Goal: Task Accomplishment & Management: Complete application form

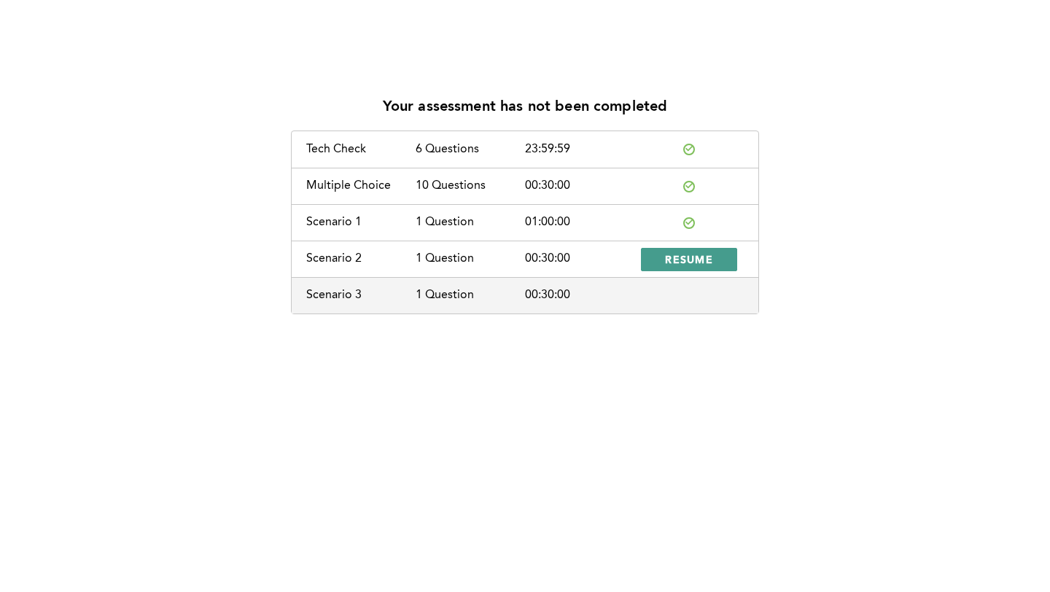
click at [669, 266] on button "RESUME" at bounding box center [689, 259] width 96 height 23
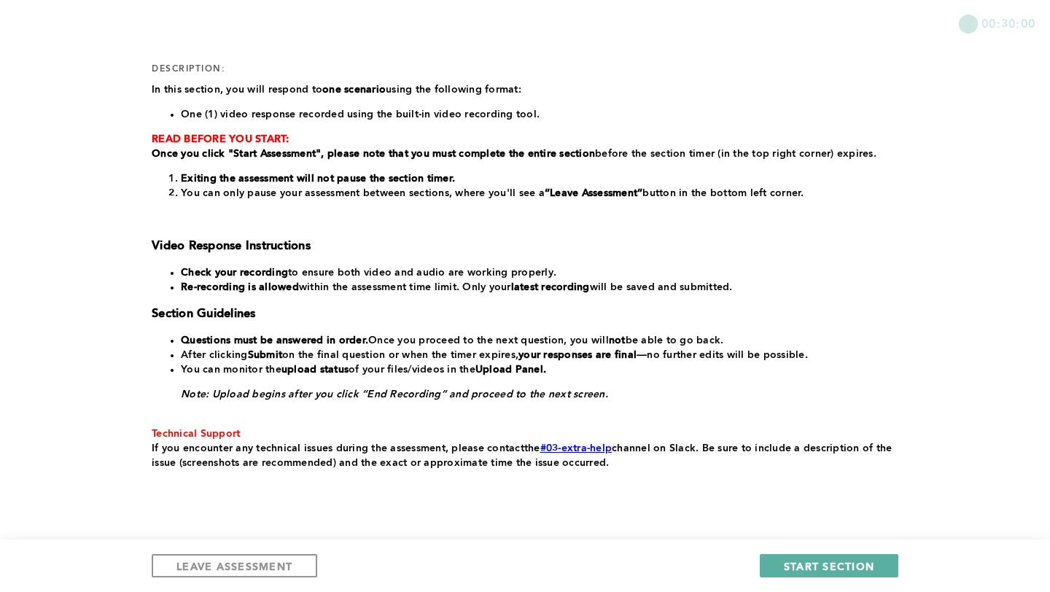
scroll to position [220, 0]
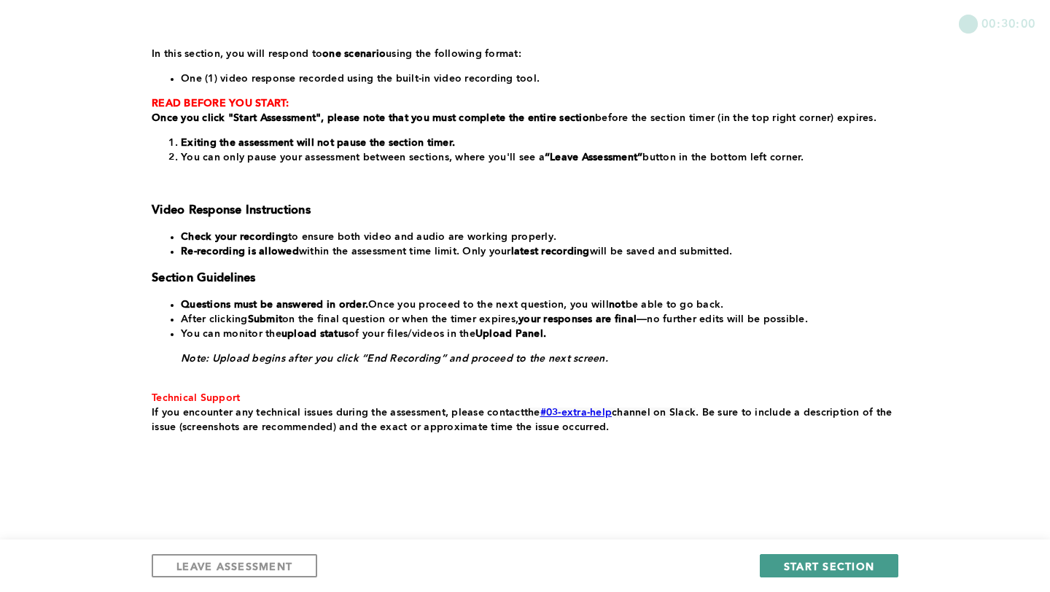
click at [786, 564] on span "START SECTION" at bounding box center [829, 566] width 90 height 14
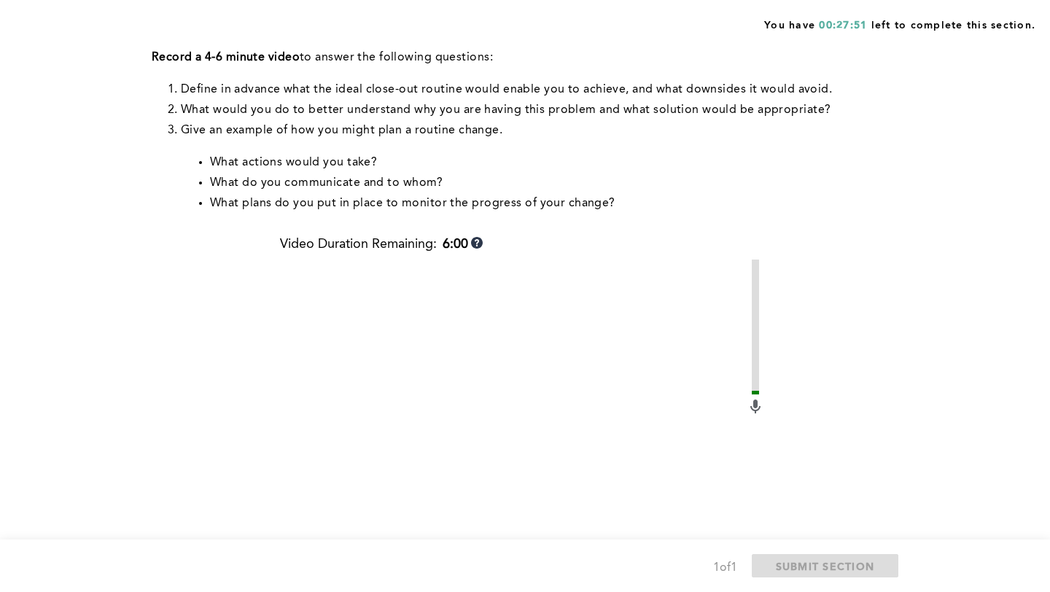
scroll to position [0, 0]
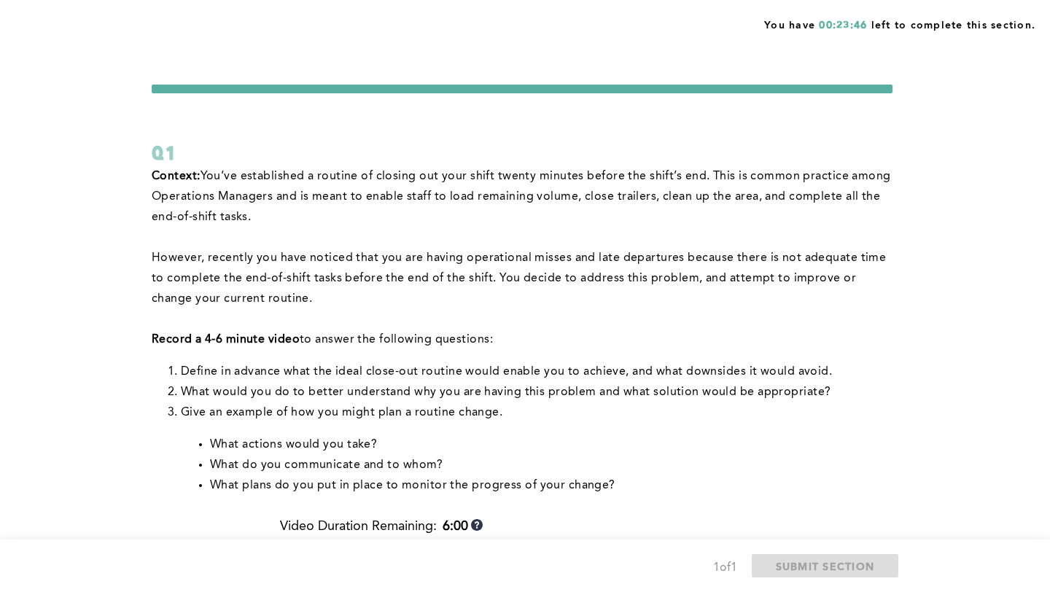
drag, startPoint x: 681, startPoint y: 412, endPoint x: 695, endPoint y: 423, distance: 17.6
drag, startPoint x: 347, startPoint y: 167, endPoint x: 338, endPoint y: 167, distance: 9.5
click at [340, 167] on p "Context: You’ve established a routine of closing out your shift twenty minutes …" at bounding box center [522, 196] width 741 height 61
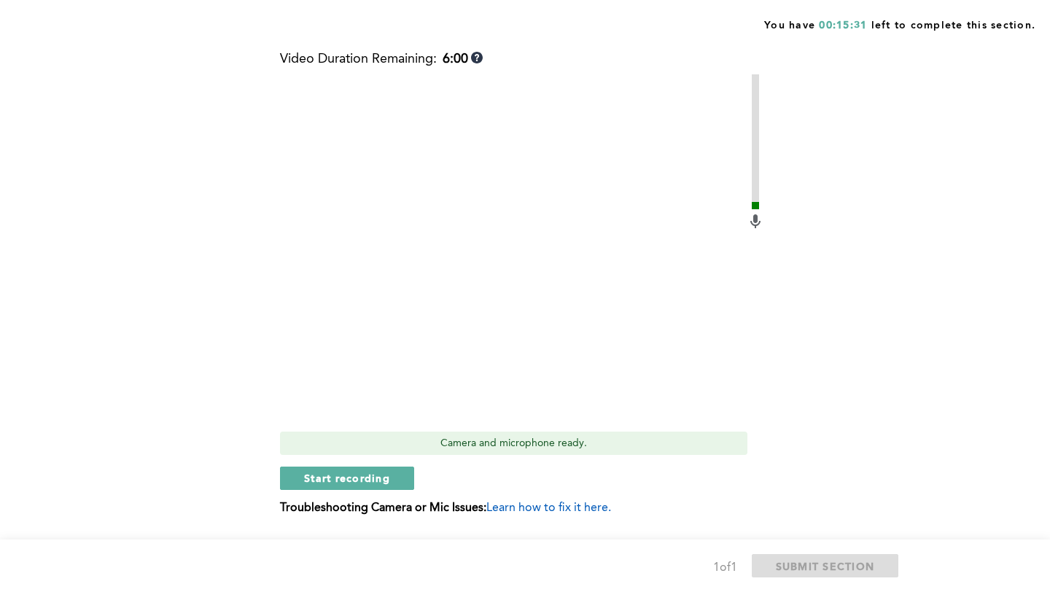
scroll to position [480, 0]
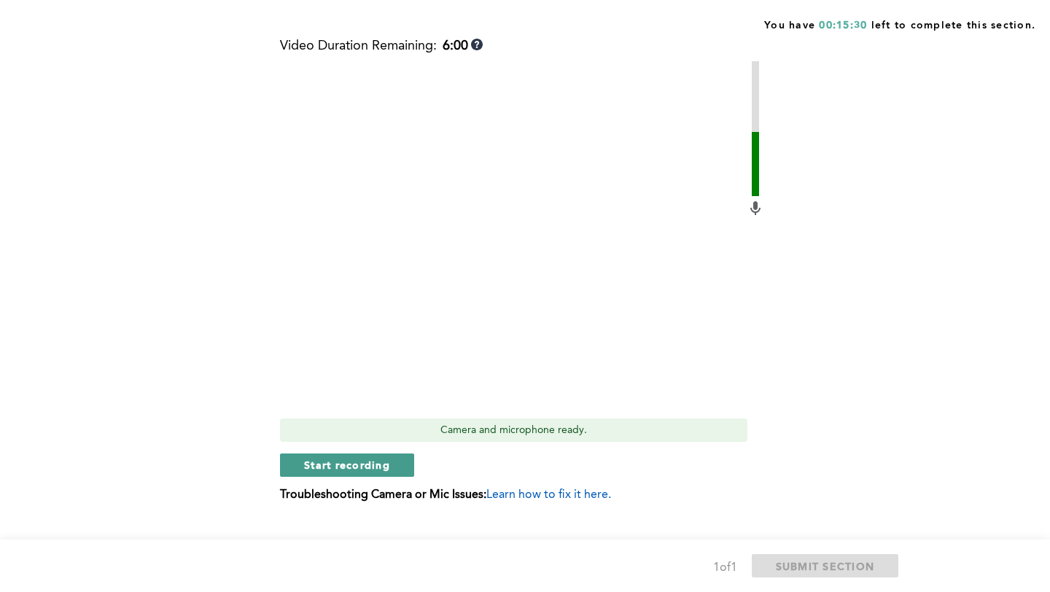
click at [337, 464] on span "Start recording" at bounding box center [347, 465] width 86 height 14
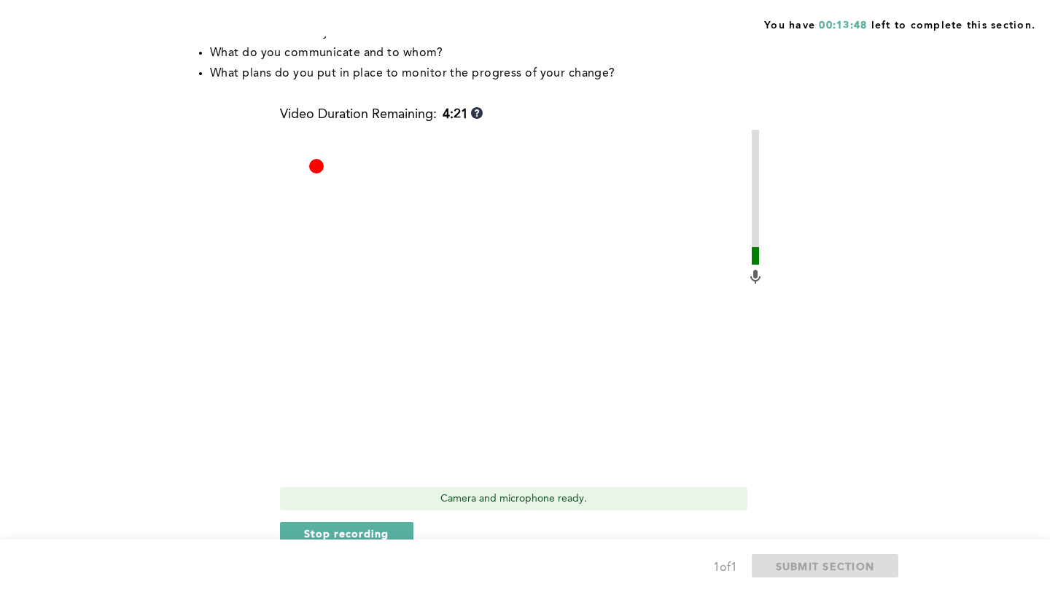
scroll to position [411, 0]
click at [319, 534] on span "Stop recording" at bounding box center [346, 534] width 85 height 14
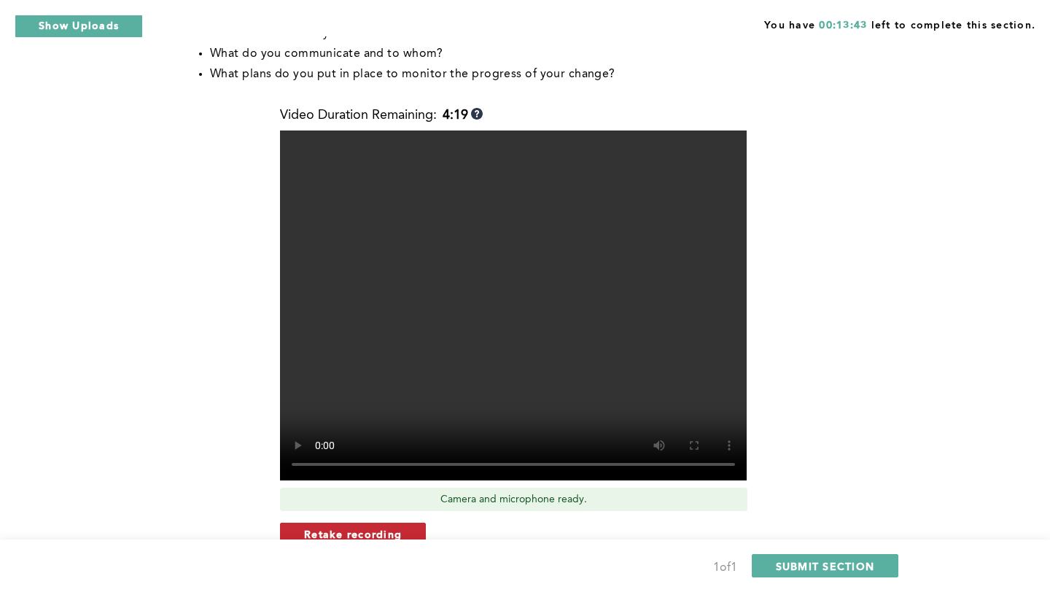
click at [398, 531] on span "Retake recording" at bounding box center [353, 534] width 98 height 14
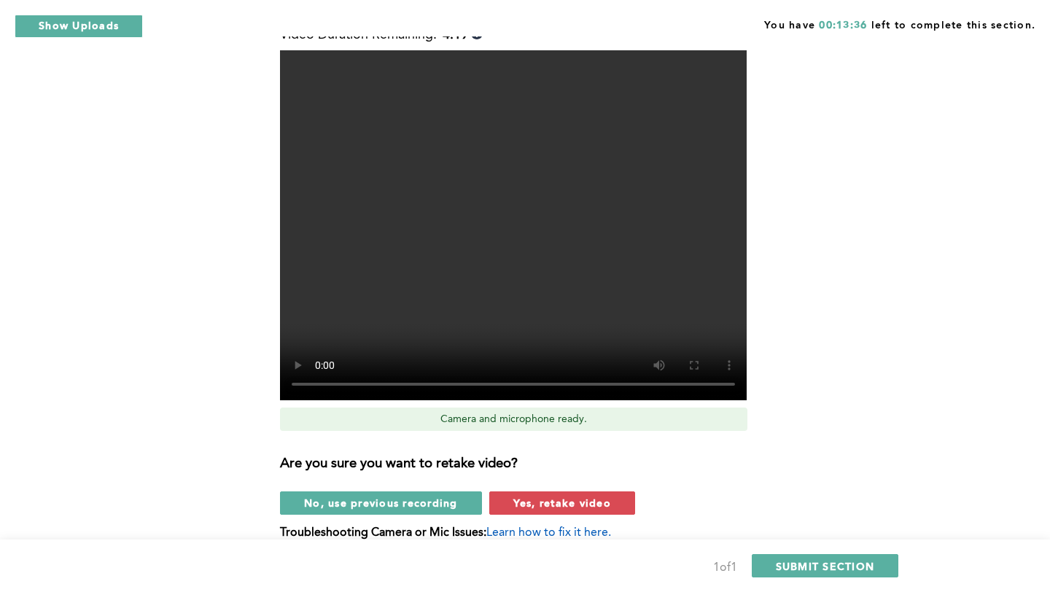
scroll to position [556, 0]
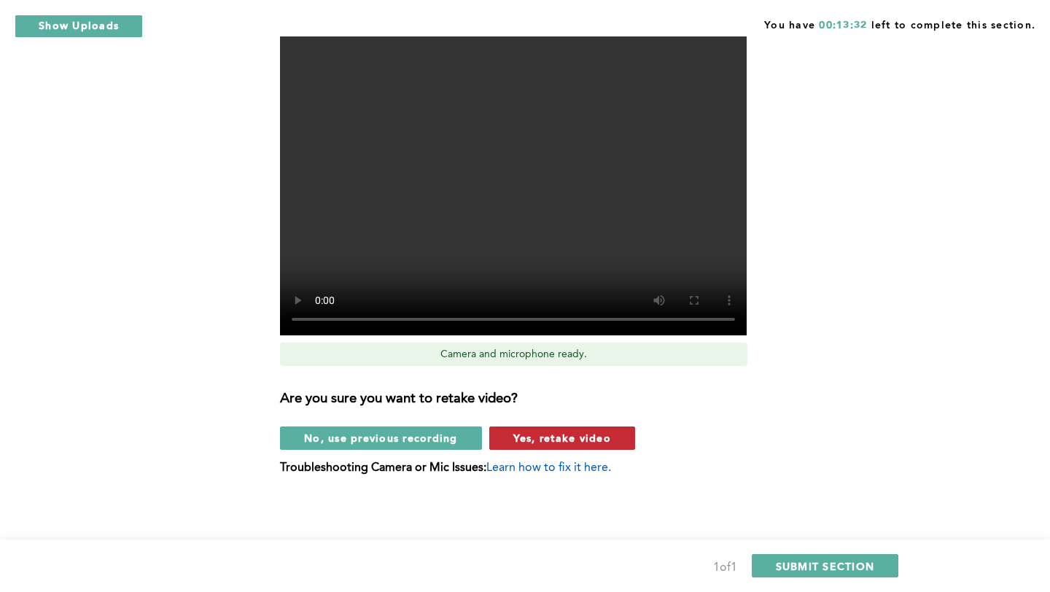
click at [515, 443] on span "Yes, retake video" at bounding box center [562, 438] width 98 height 14
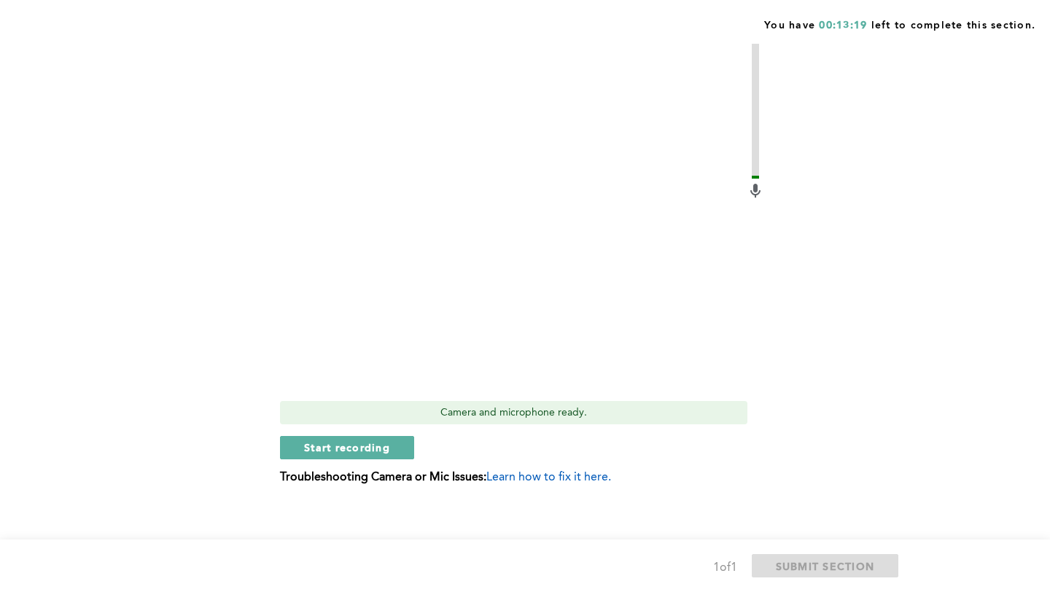
scroll to position [505, 0]
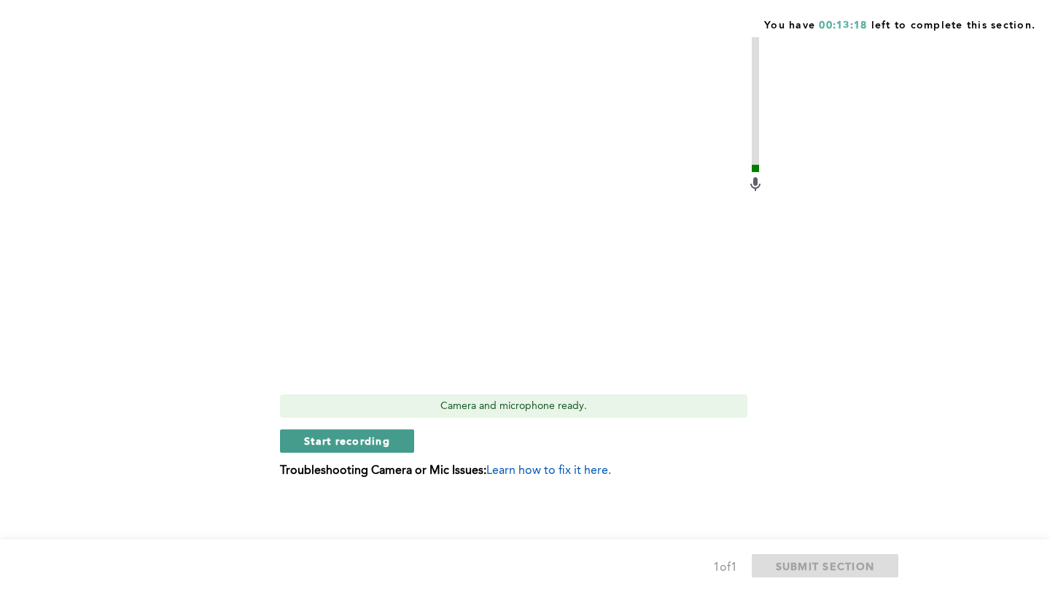
click at [366, 437] on span "Start recording" at bounding box center [347, 441] width 86 height 14
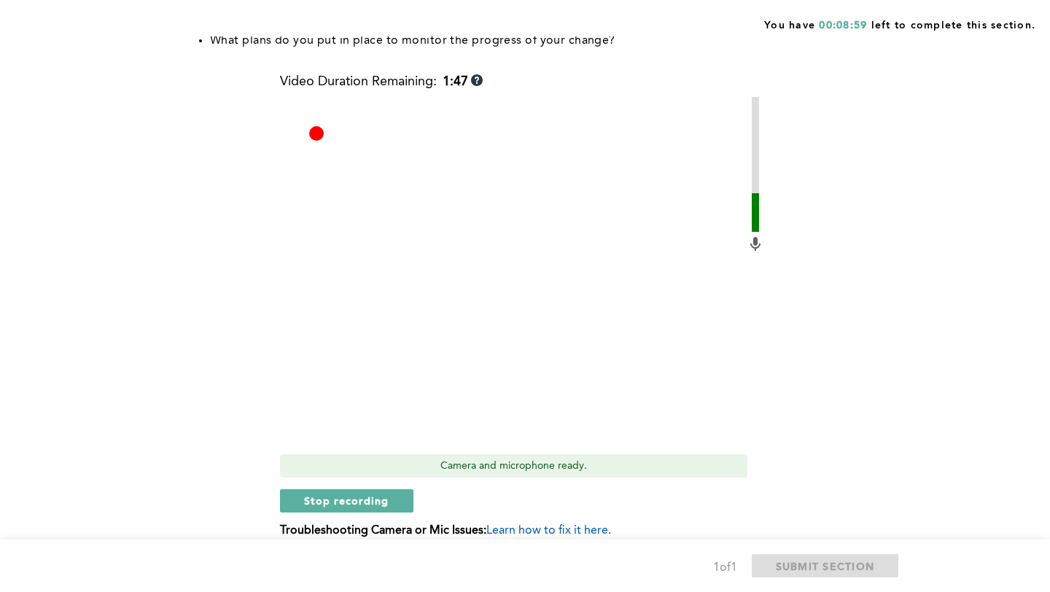
scroll to position [454, 0]
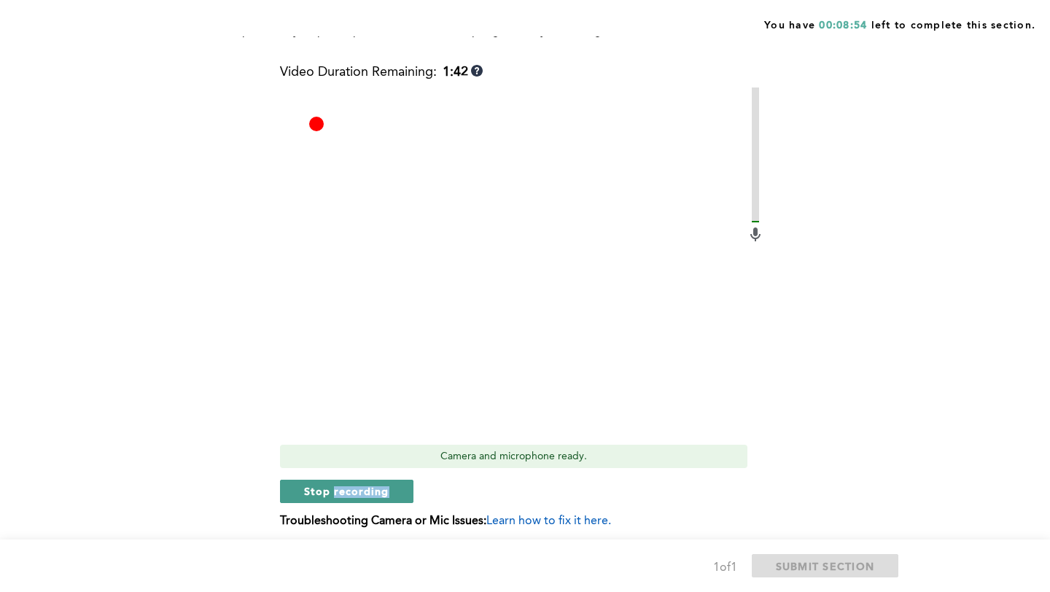
drag, startPoint x: 340, startPoint y: 494, endPoint x: 317, endPoint y: 495, distance: 22.6
click at [317, 495] on span "Stop recording" at bounding box center [346, 491] width 85 height 14
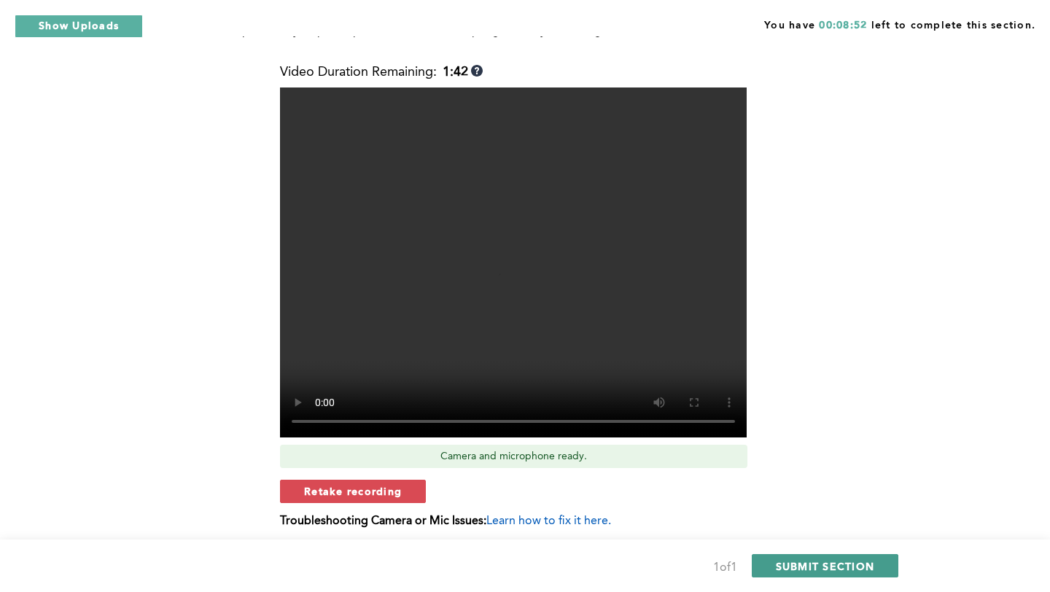
click at [797, 567] on span "SUBMIT SECTION" at bounding box center [825, 566] width 99 height 14
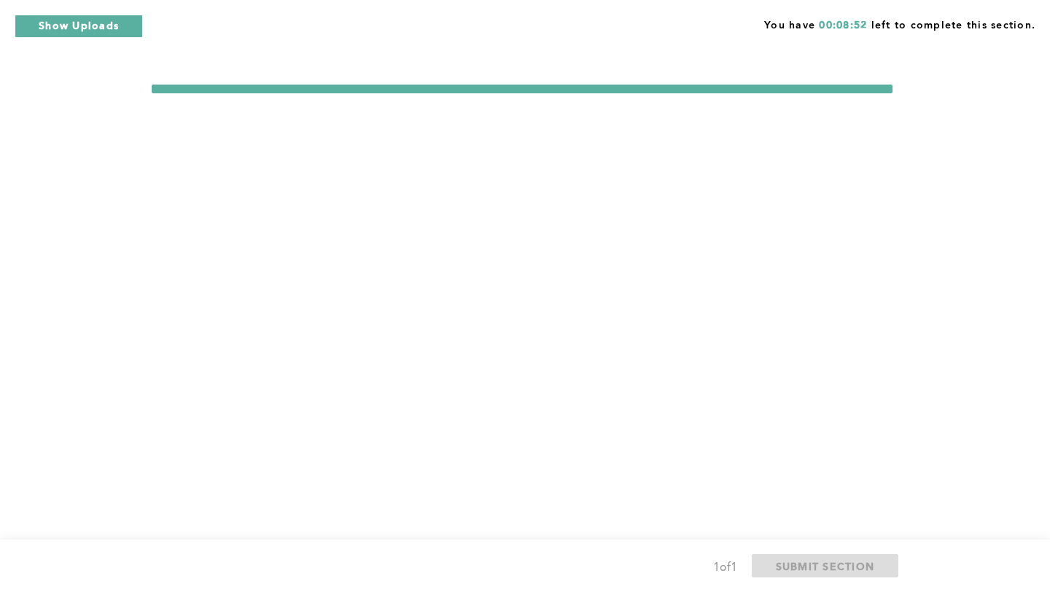
scroll to position [0, 0]
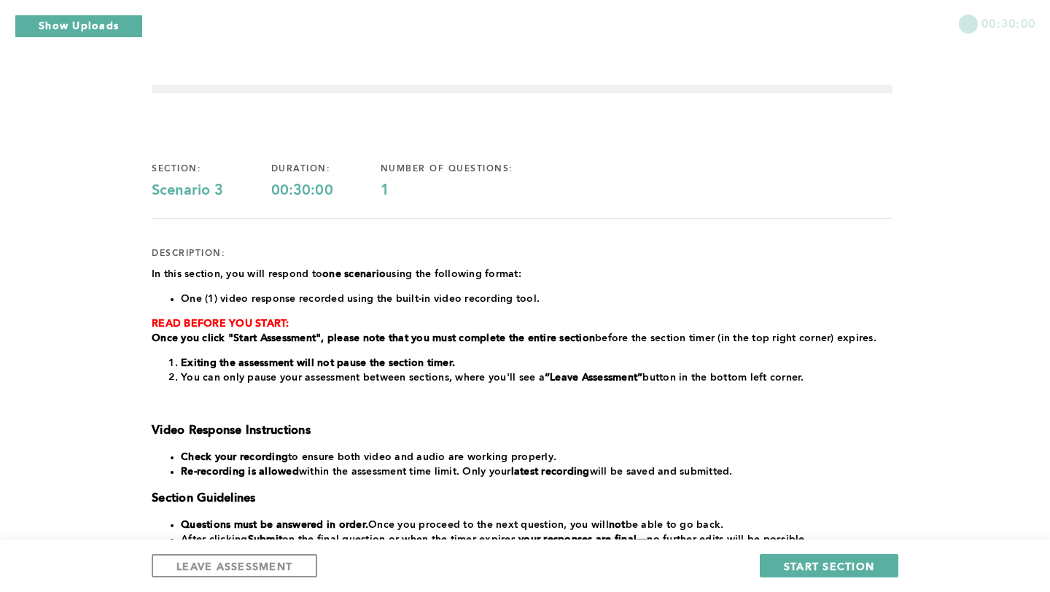
click at [774, 194] on div "section: Scenario 3 duration: 00:30:00 number of questions: 1" at bounding box center [522, 181] width 741 height 36
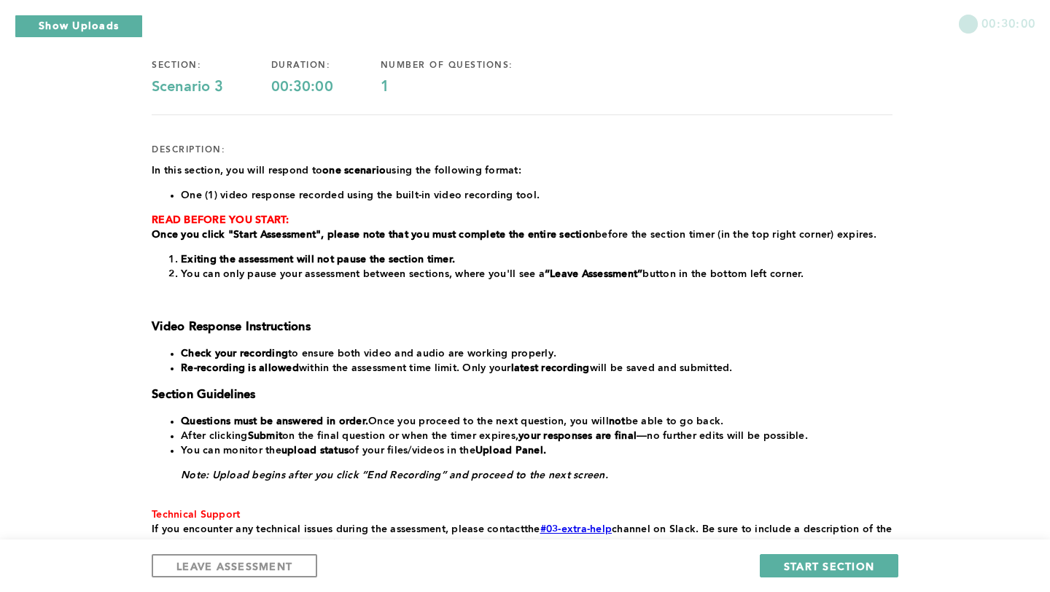
scroll to position [95, 0]
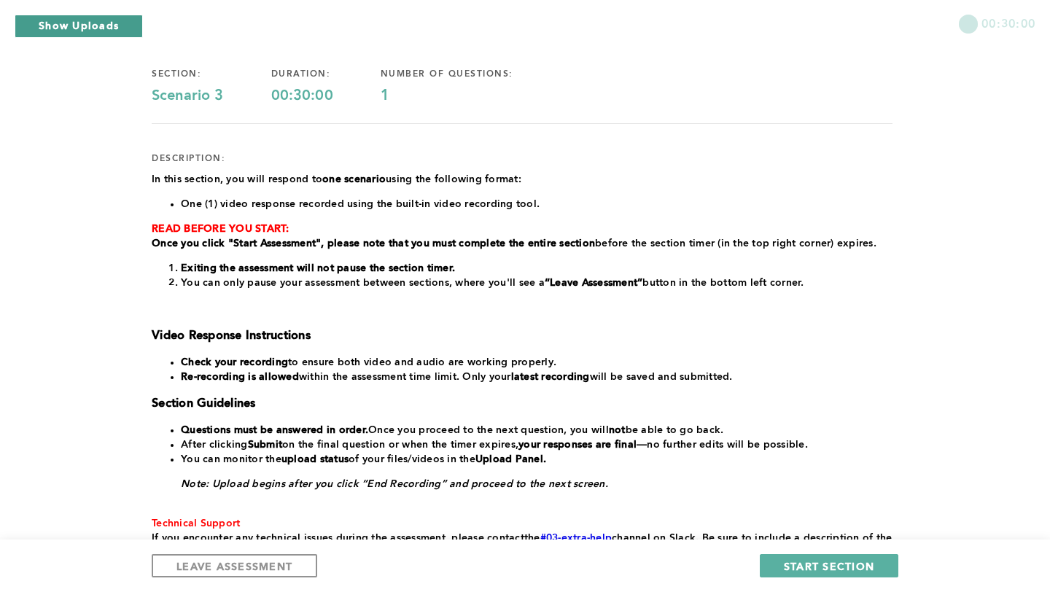
click at [104, 28] on button "Show Uploads" at bounding box center [79, 26] width 128 height 23
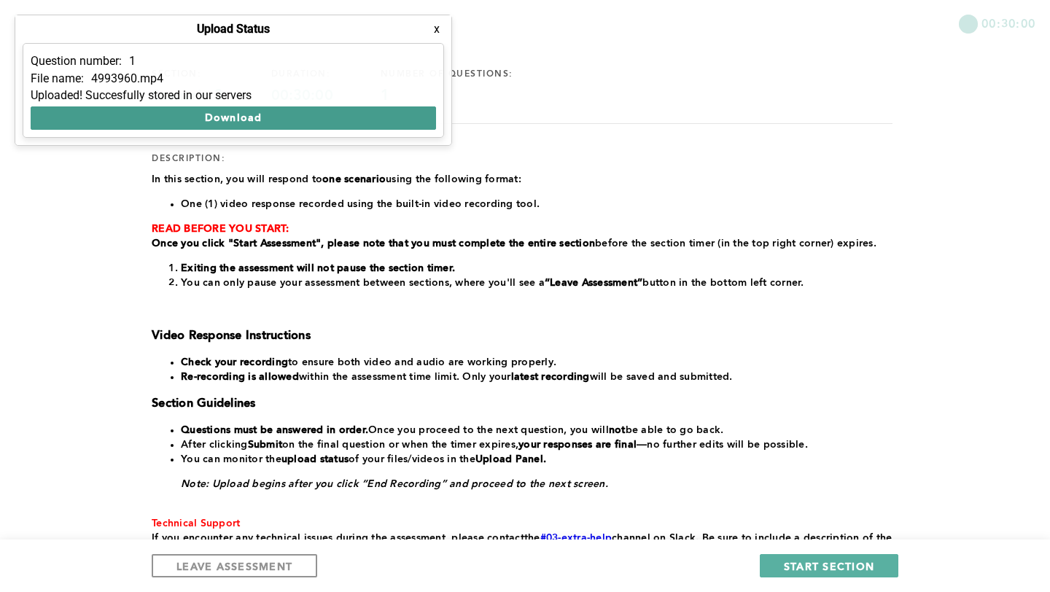
click at [221, 117] on button "Download" at bounding box center [233, 117] width 405 height 23
click at [373, 112] on button "Download" at bounding box center [233, 117] width 405 height 23
click at [596, 86] on div "section: Scenario 3 duration: 00:30:00 number of questions: 1" at bounding box center [522, 87] width 741 height 36
click at [433, 39] on div "Upload Status x" at bounding box center [233, 29] width 436 height 28
drag, startPoint x: 435, startPoint y: 36, endPoint x: 436, endPoint y: 28, distance: 7.4
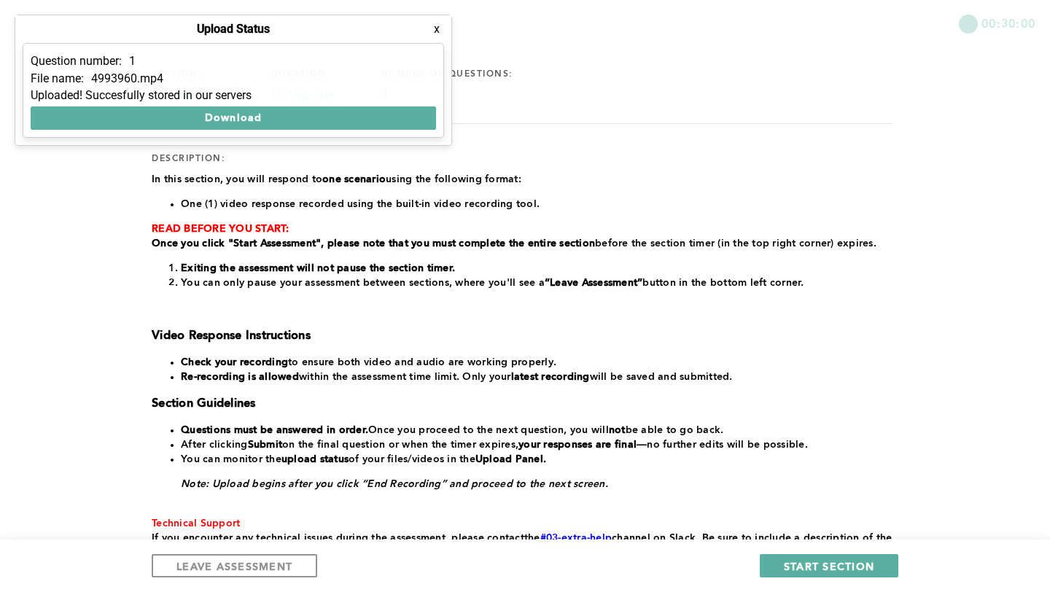
click at [435, 34] on button "x" at bounding box center [436, 29] width 15 height 15
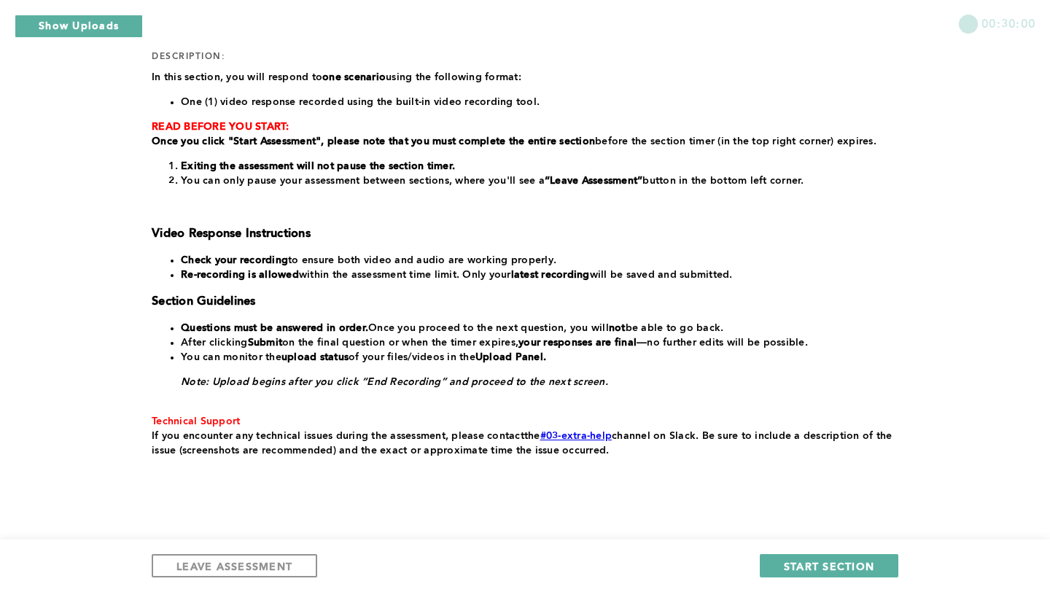
scroll to position [220, 0]
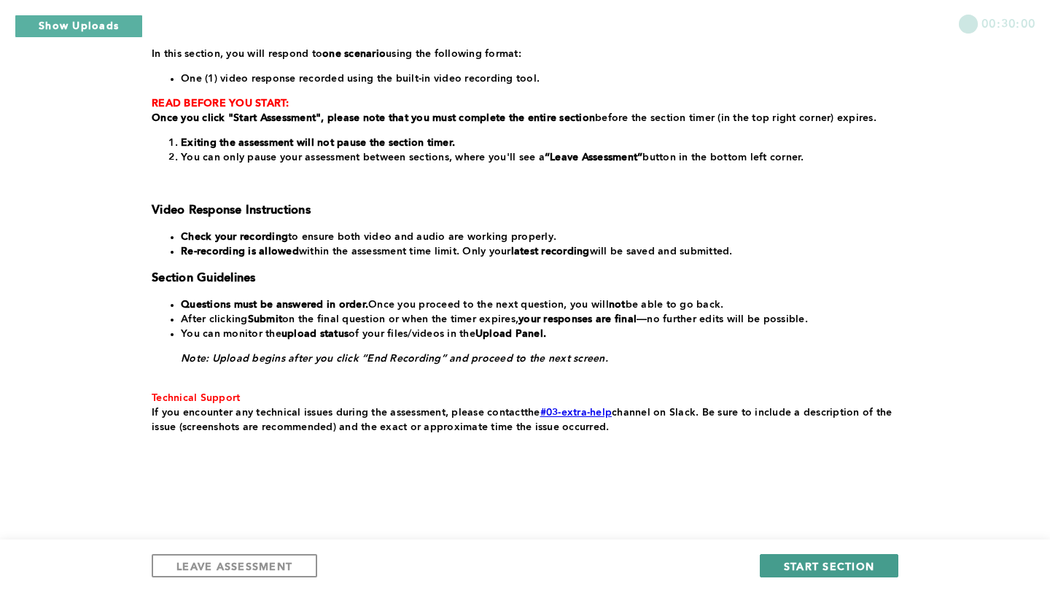
click at [782, 561] on button "START SECTION" at bounding box center [829, 565] width 139 height 23
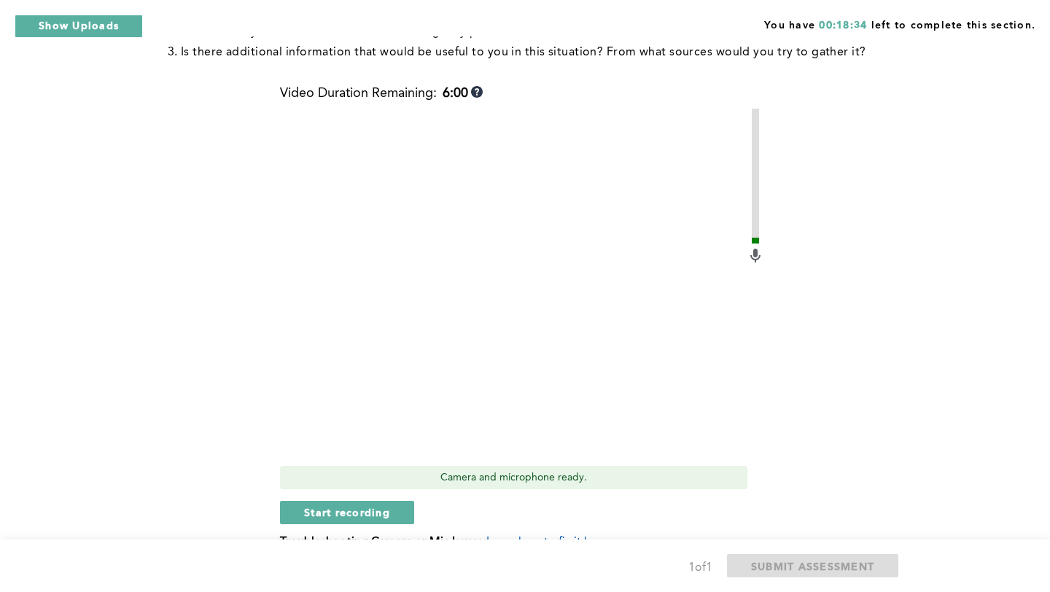
scroll to position [366, 0]
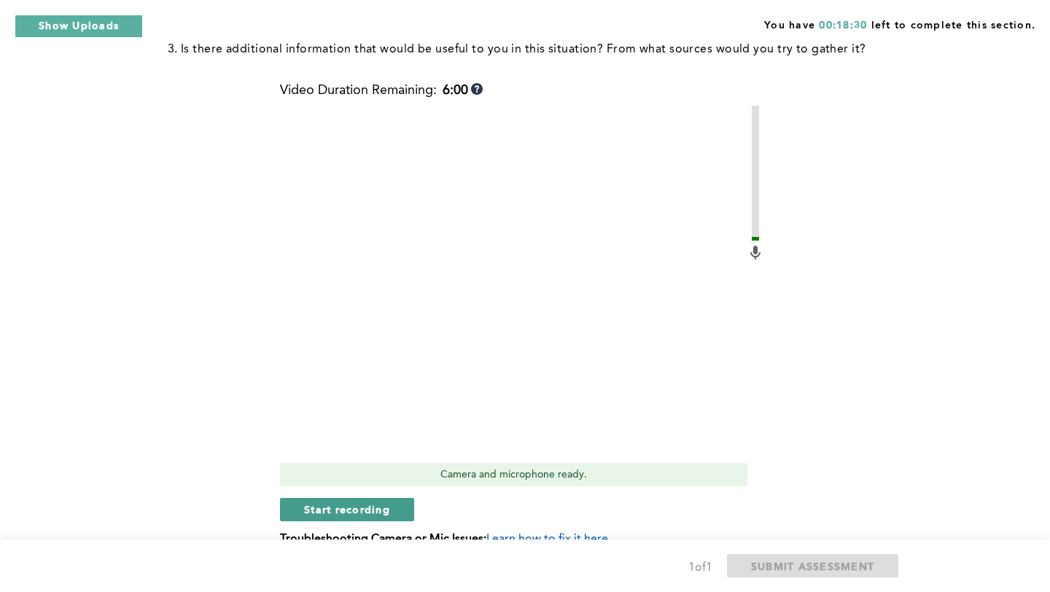
click at [345, 511] on span "Start recording" at bounding box center [347, 509] width 86 height 14
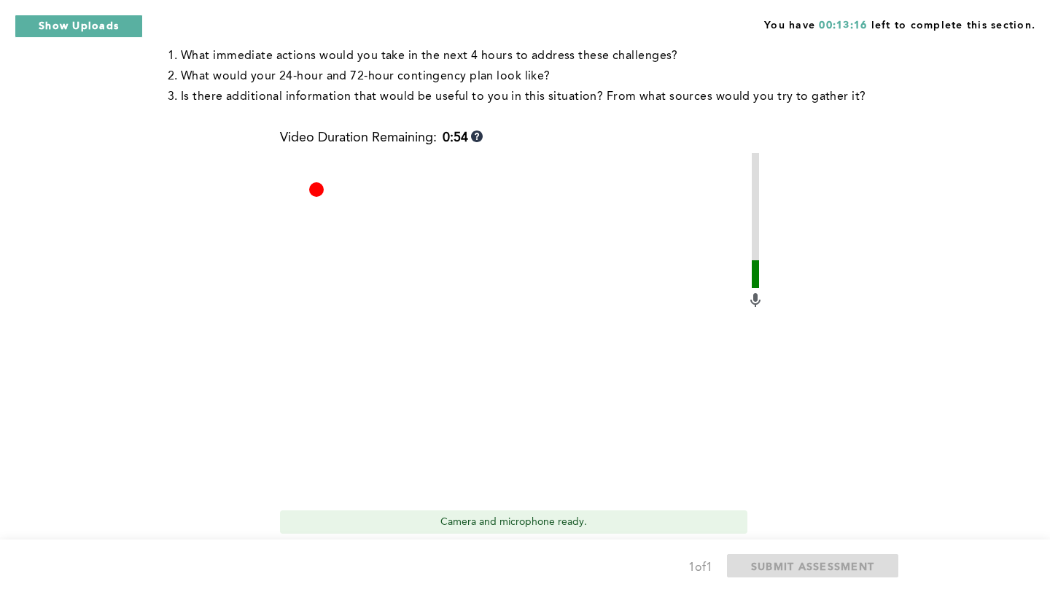
scroll to position [345, 0]
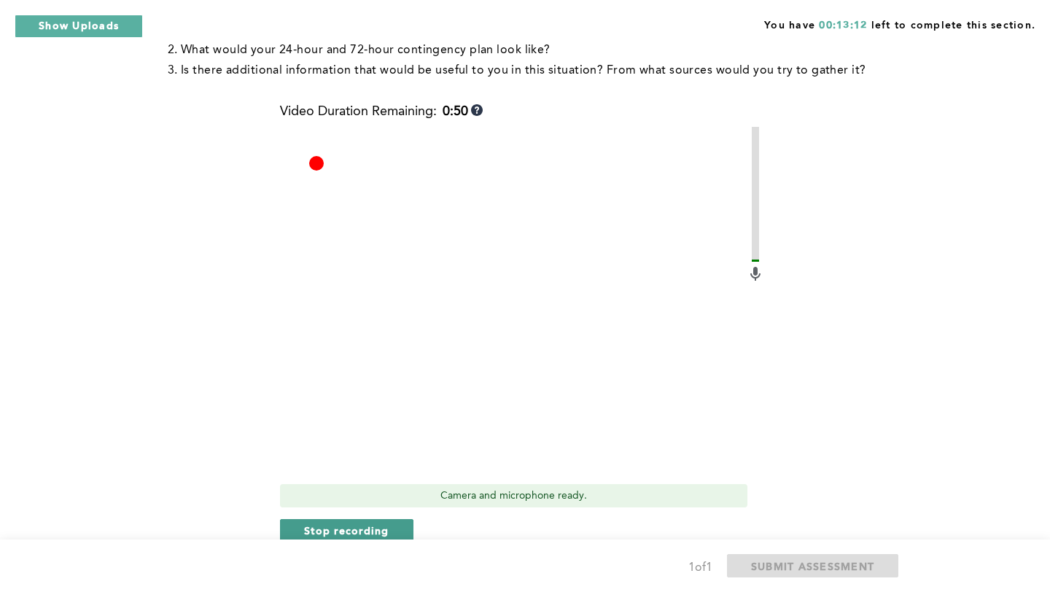
click at [322, 532] on span "Stop recording" at bounding box center [346, 530] width 85 height 14
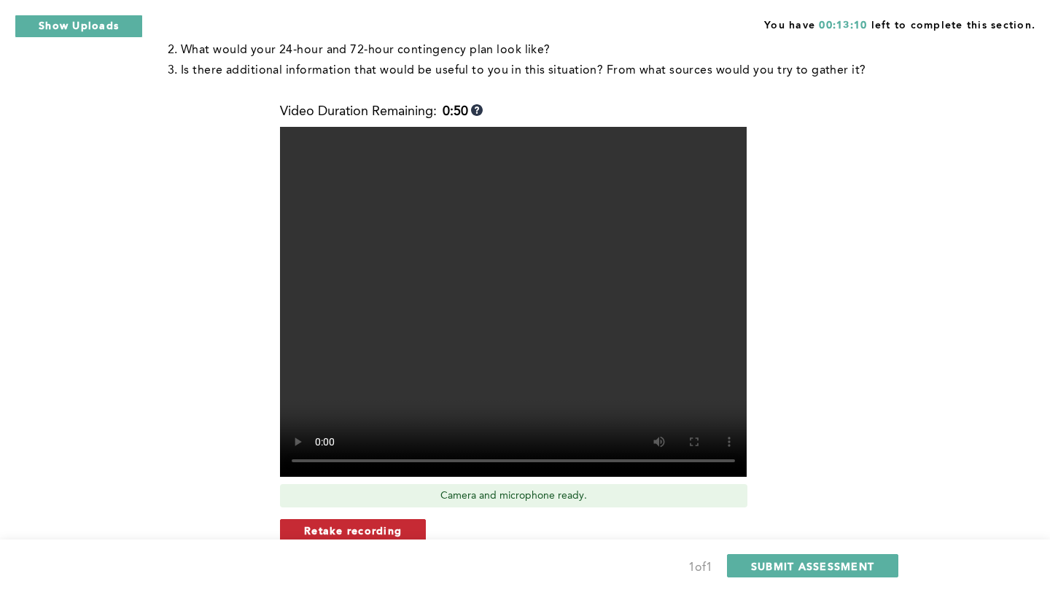
click at [340, 526] on span "Retake recording" at bounding box center [353, 530] width 98 height 14
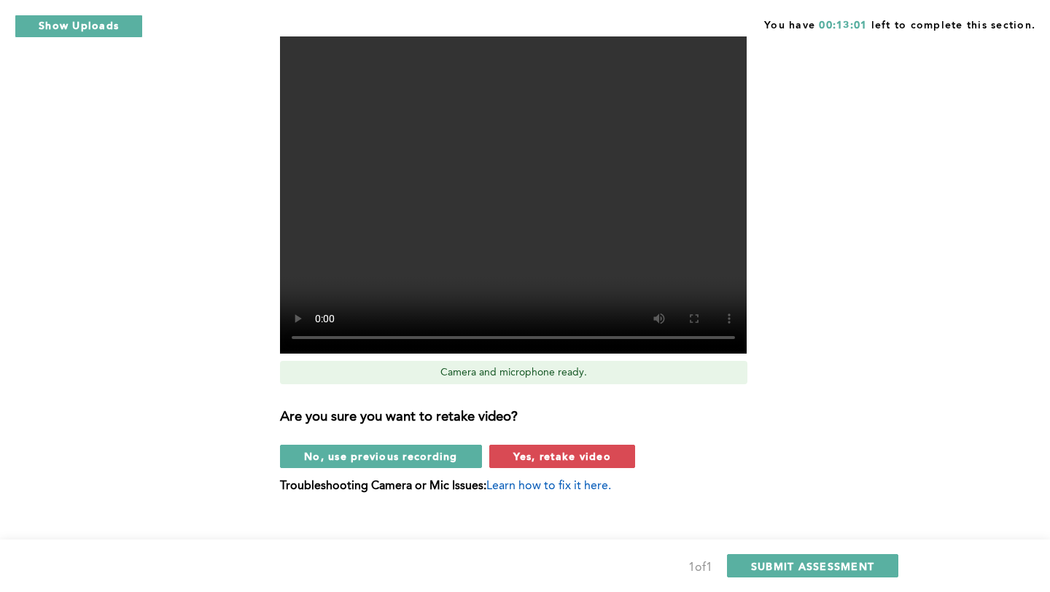
scroll to position [486, 0]
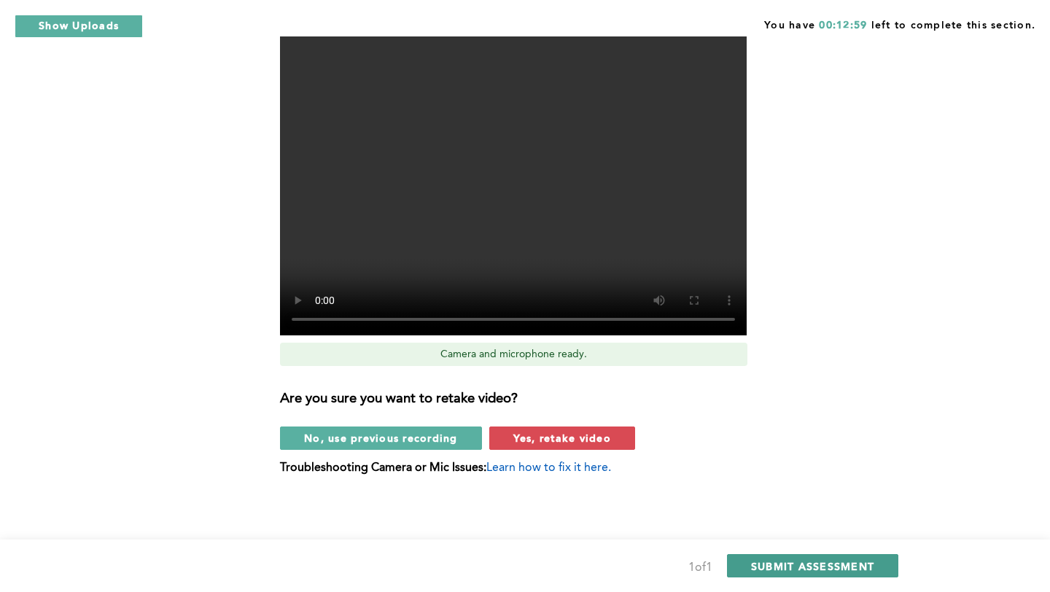
click at [803, 559] on span "SUBMIT ASSESSMENT" at bounding box center [812, 566] width 123 height 14
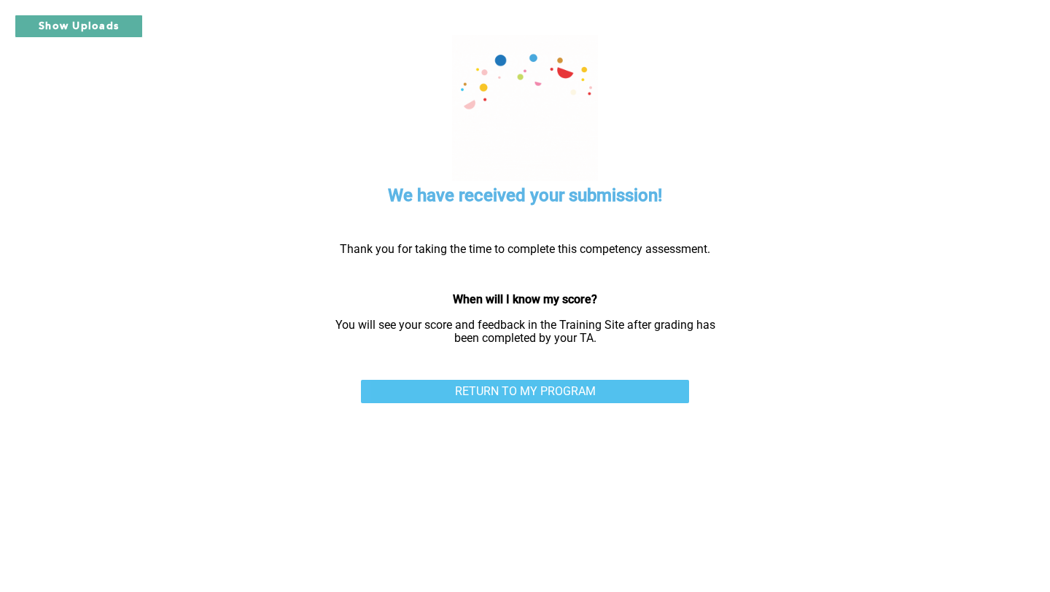
click at [496, 387] on link "RETURN TO MY PROGRAM" at bounding box center [525, 391] width 328 height 23
click at [521, 389] on link "RETURN TO MY PROGRAM" at bounding box center [525, 391] width 328 height 23
